Goal: Ask a question

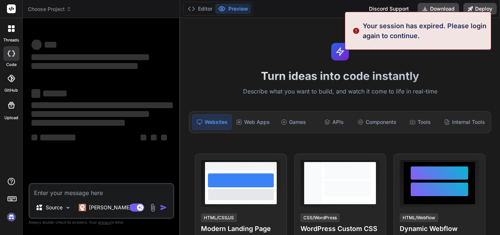
scroll to position [14, 0]
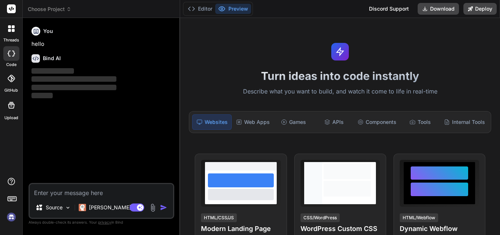
type textarea "x"
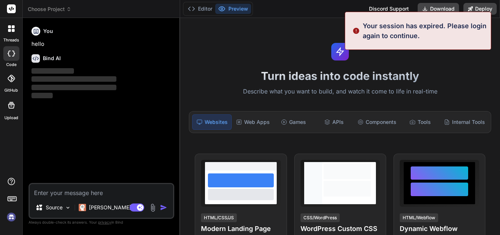
click at [64, 188] on textarea at bounding box center [102, 190] width 144 height 13
